Goal: Task Accomplishment & Management: Manage account settings

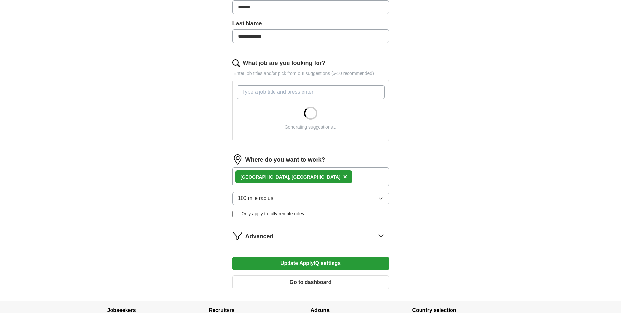
scroll to position [163, 0]
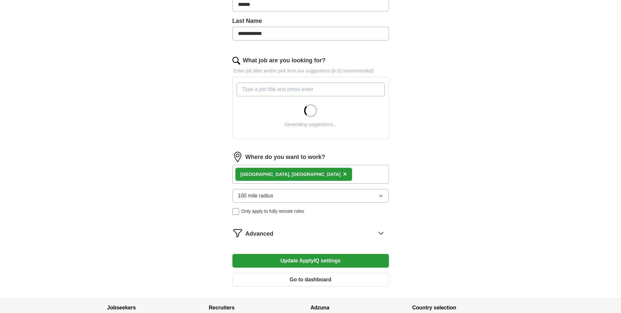
click at [269, 87] on input "What job are you looking for?" at bounding box center [311, 90] width 148 height 14
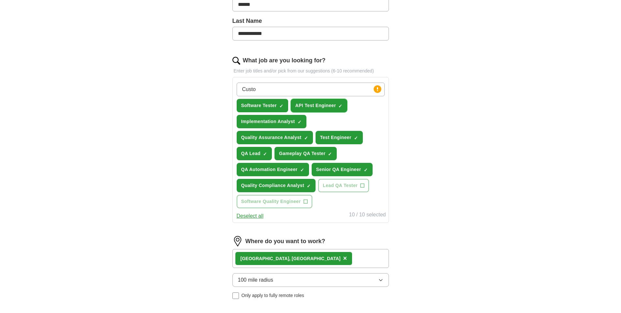
click at [0, 0] on span "×" at bounding box center [0, 0] width 0 height 0
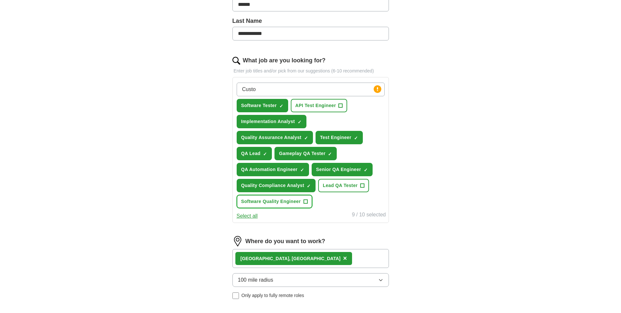
click at [303, 201] on button "Software Quality Engineer +" at bounding box center [275, 201] width 76 height 13
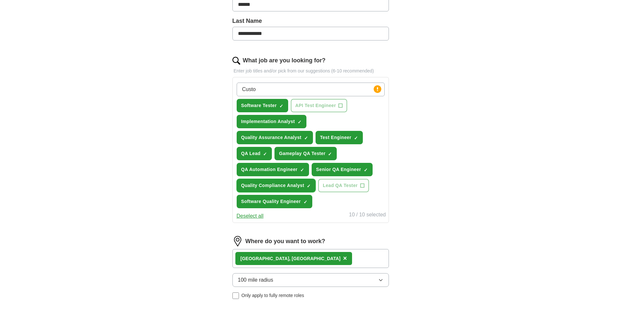
click at [0, 0] on span "×" at bounding box center [0, 0] width 0 height 0
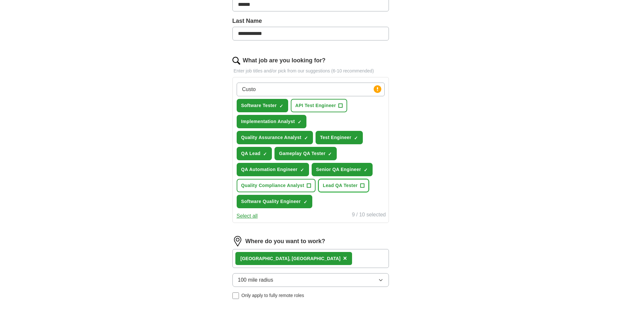
click at [362, 186] on span "+" at bounding box center [363, 185] width 4 height 5
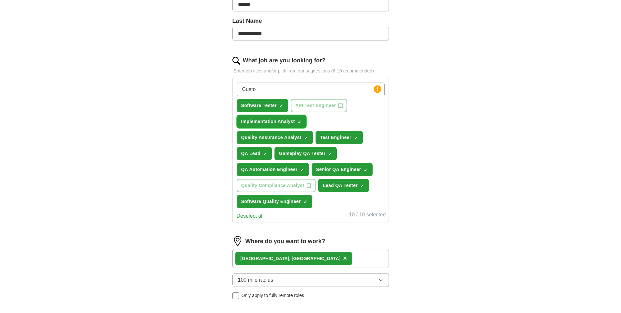
click at [0, 0] on span "×" at bounding box center [0, 0] width 0 height 0
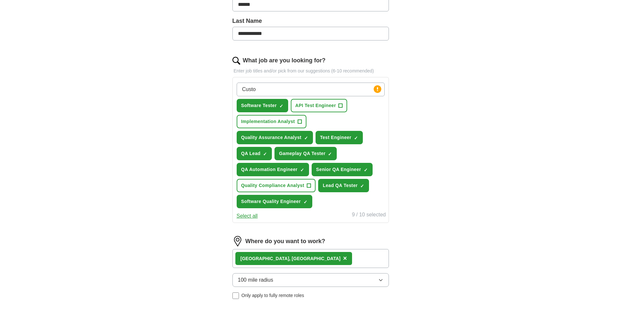
click at [264, 87] on input "Custo" at bounding box center [311, 90] width 148 height 14
click at [251, 217] on button "Select all" at bounding box center [247, 216] width 21 height 8
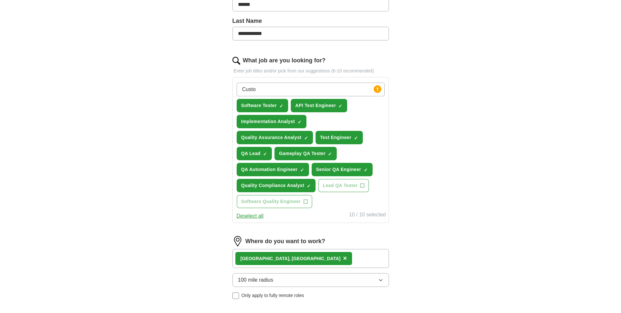
click at [274, 87] on input "Custo" at bounding box center [311, 90] width 148 height 14
type input "C"
click at [258, 83] on input "What job are you looking for?" at bounding box center [311, 90] width 148 height 14
type input "Customer Service"
click at [355, 121] on button "Implementation Analyst ✓ ×" at bounding box center [331, 121] width 70 height 13
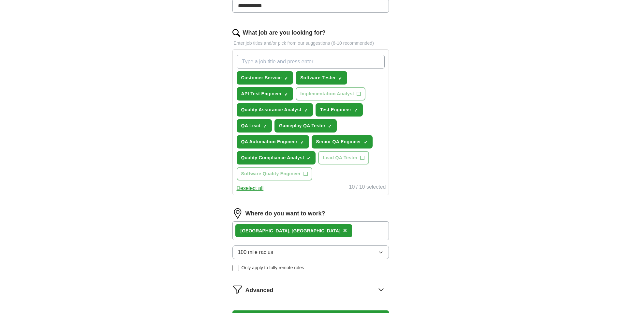
scroll to position [185, 0]
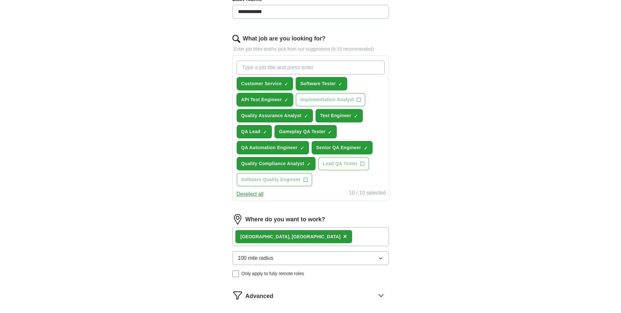
click at [0, 0] on span "×" at bounding box center [0, 0] width 0 height 0
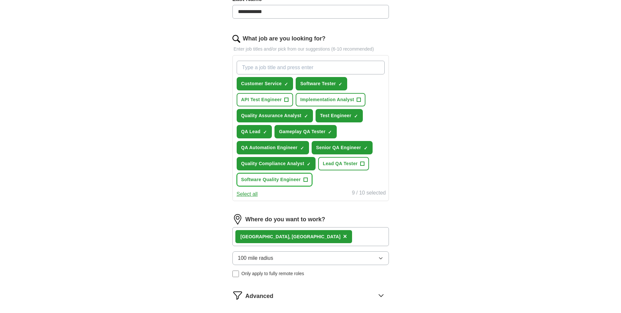
click at [302, 181] on button "Software Quality Engineer +" at bounding box center [275, 179] width 76 height 13
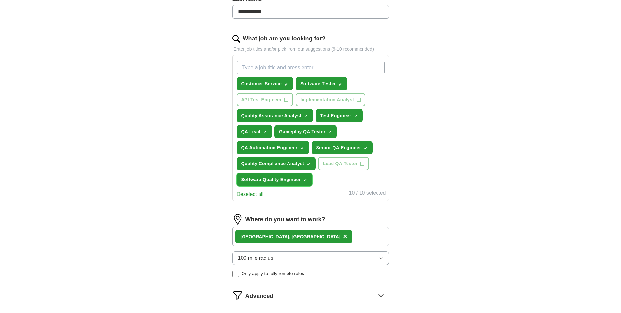
click at [237, 173] on button "Software Quality Engineer ✓ ×" at bounding box center [275, 179] width 76 height 13
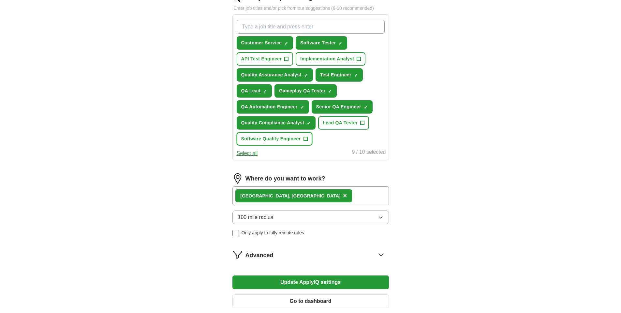
scroll to position [228, 0]
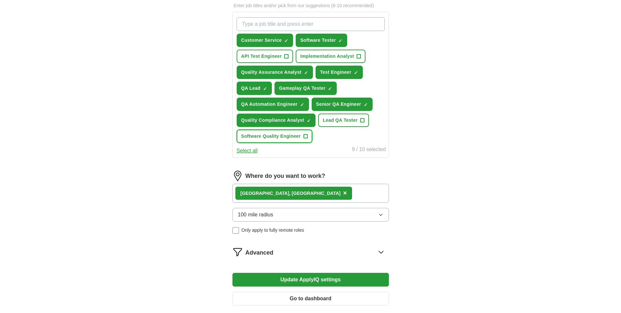
click at [307, 136] on span "+" at bounding box center [306, 136] width 4 height 5
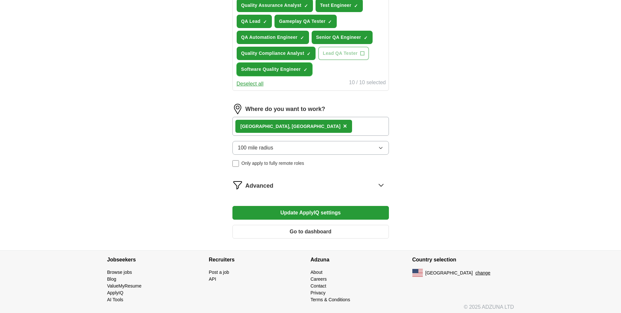
scroll to position [298, 0]
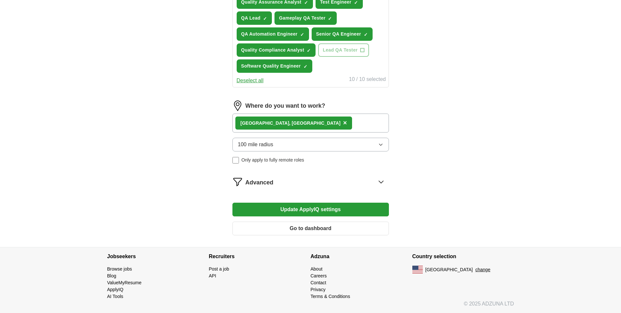
click at [322, 214] on button "Update ApplyIQ settings" at bounding box center [311, 210] width 157 height 14
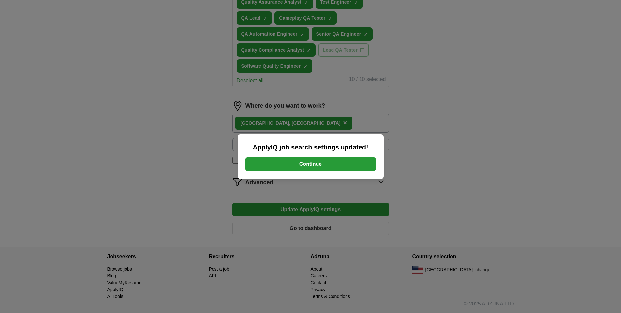
click at [335, 166] on button "Continue" at bounding box center [311, 164] width 130 height 14
